Goal: Task Accomplishment & Management: Complete application form

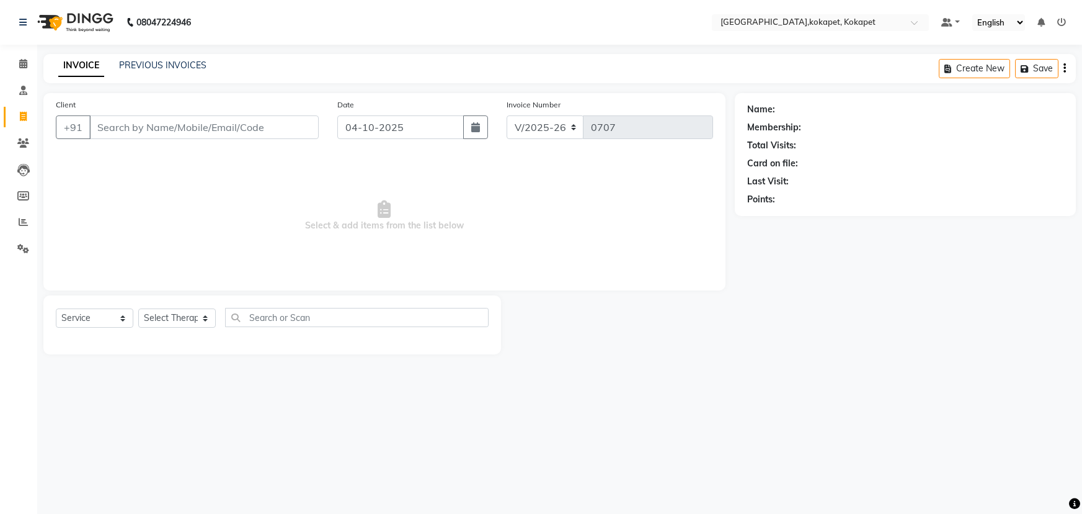
select select "5849"
select select "service"
select select "40951"
click at [138, 308] on select "Select Therapist [PERSON_NAME] Keerthi Kiran Kralohrii [PERSON_NAME] Marine Moh…" at bounding box center [177, 317] width 78 height 19
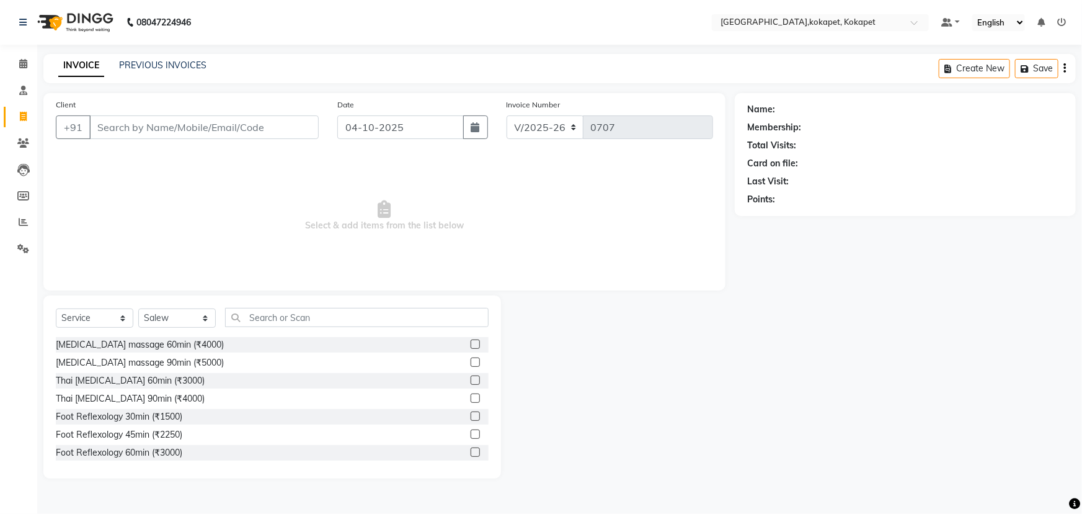
click at [471, 378] on label at bounding box center [475, 379] width 9 height 9
click at [471, 378] on input "checkbox" at bounding box center [475, 380] width 8 height 8
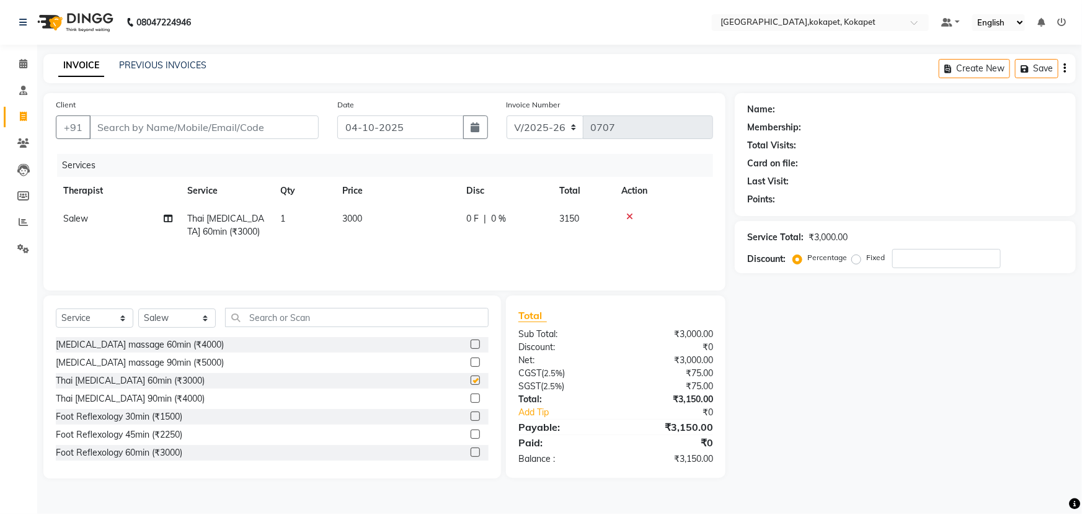
checkbox input "false"
click at [327, 313] on input "text" at bounding box center [357, 317] width 264 height 19
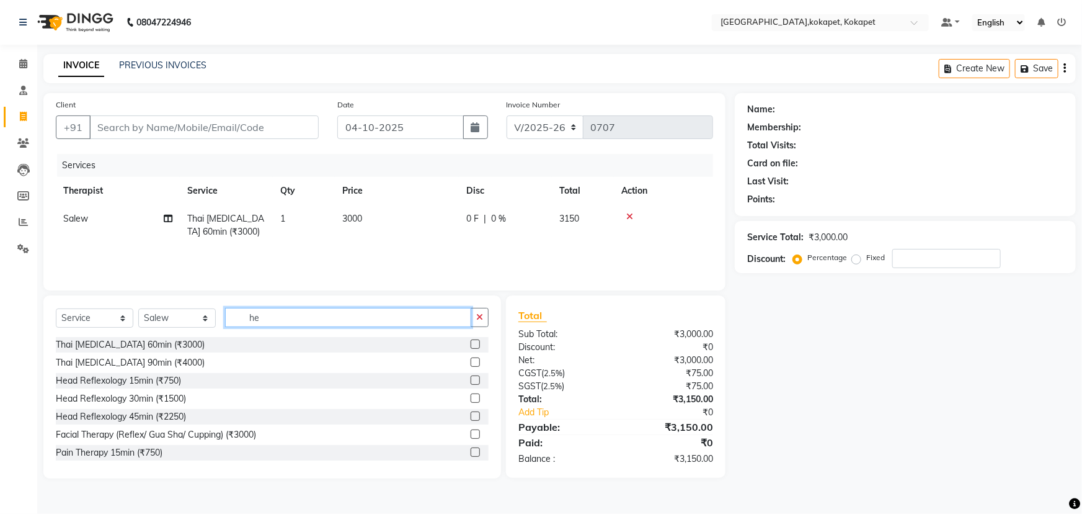
type input "he"
click at [471, 378] on label at bounding box center [475, 379] width 9 height 9
click at [471, 378] on input "checkbox" at bounding box center [475, 380] width 8 height 8
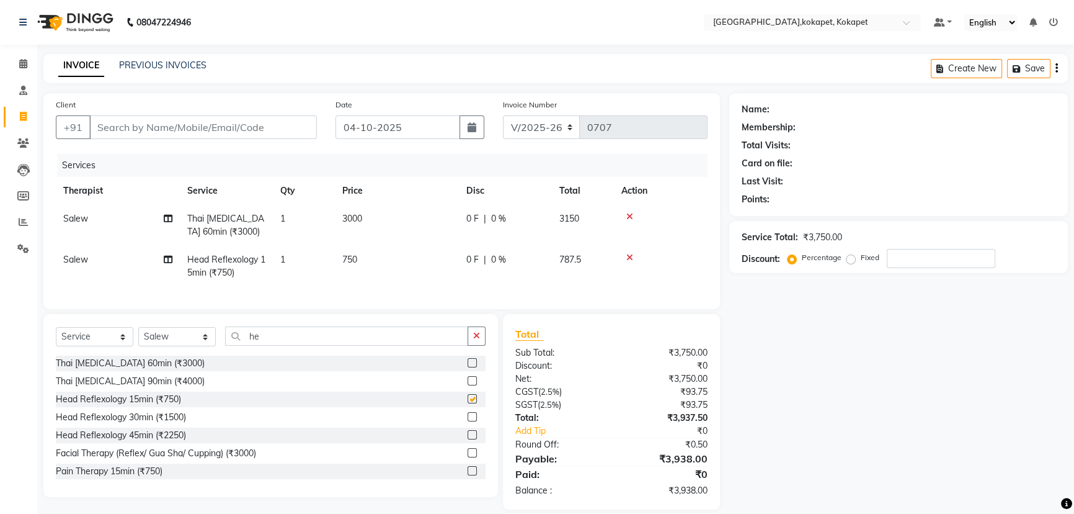
checkbox input "false"
click at [932, 242] on div "Service Total: ₹3,750.00" at bounding box center [899, 237] width 314 height 13
click at [929, 250] on input "number" at bounding box center [941, 258] width 109 height 19
type input "50"
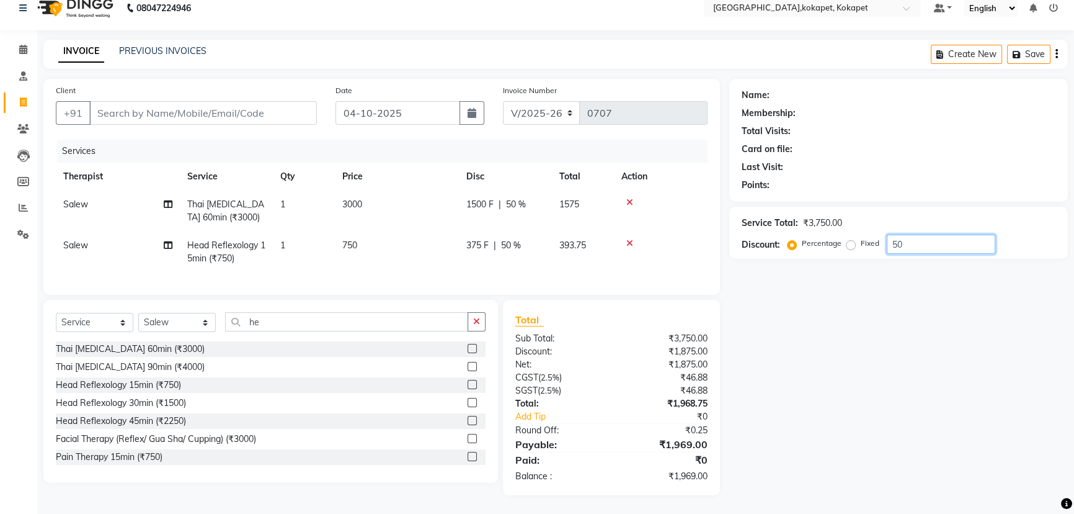
scroll to position [23, 0]
